Goal: Transaction & Acquisition: Purchase product/service

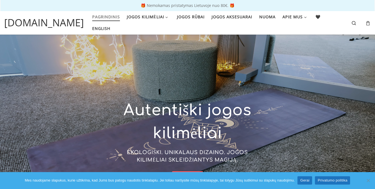
click at [305, 180] on link "Gerai" at bounding box center [305, 180] width 15 height 8
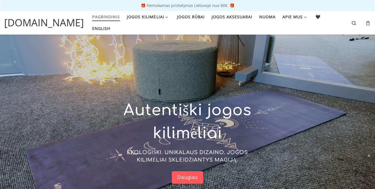
scroll to position [1233, 0]
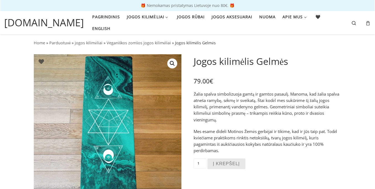
click at [226, 164] on button "Į krepšelį" at bounding box center [226, 163] width 38 height 11
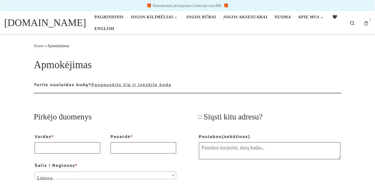
scroll to position [465, 0]
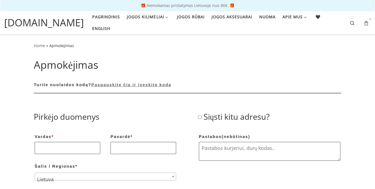
scroll to position [77, 0]
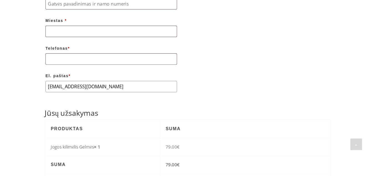
scroll to position [111, 0]
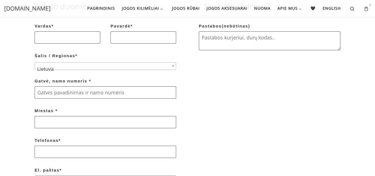
type input "[EMAIL_ADDRESS][DOMAIN_NAME]"
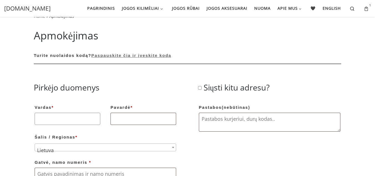
click at [67, 112] on input "Vardas *" at bounding box center [68, 118] width 66 height 12
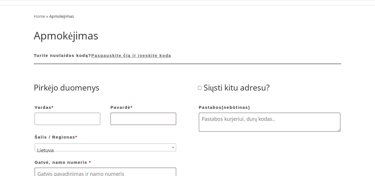
scroll to position [60, 0]
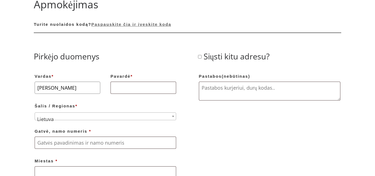
type input "[PERSON_NAME]"
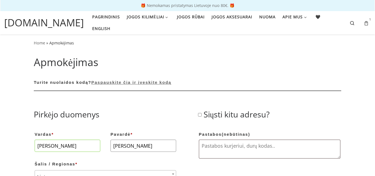
type input "[PERSON_NAME]"
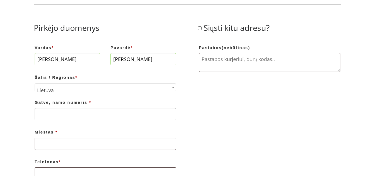
click at [105, 108] on input "Gatvė, namo numeris *" at bounding box center [106, 114] width 142 height 12
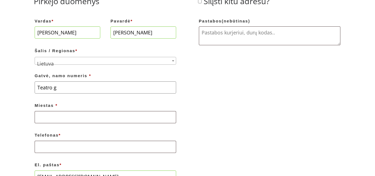
type input "Teatro g."
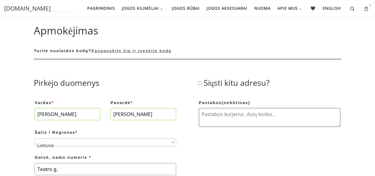
scroll to position [31, 0]
type input "Teatro g."
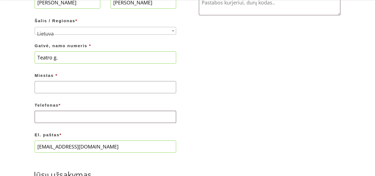
scroll to position [173, 0]
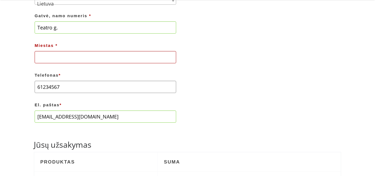
type input "61234567"
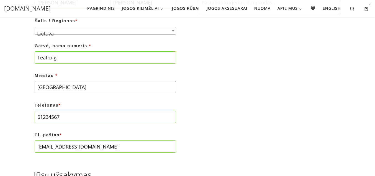
type input "[GEOGRAPHIC_DATA]"
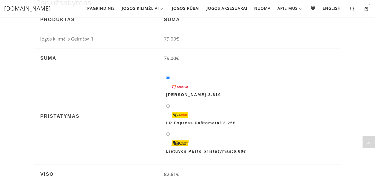
scroll to position [343, 0]
